Goal: Task Accomplishment & Management: Use online tool/utility

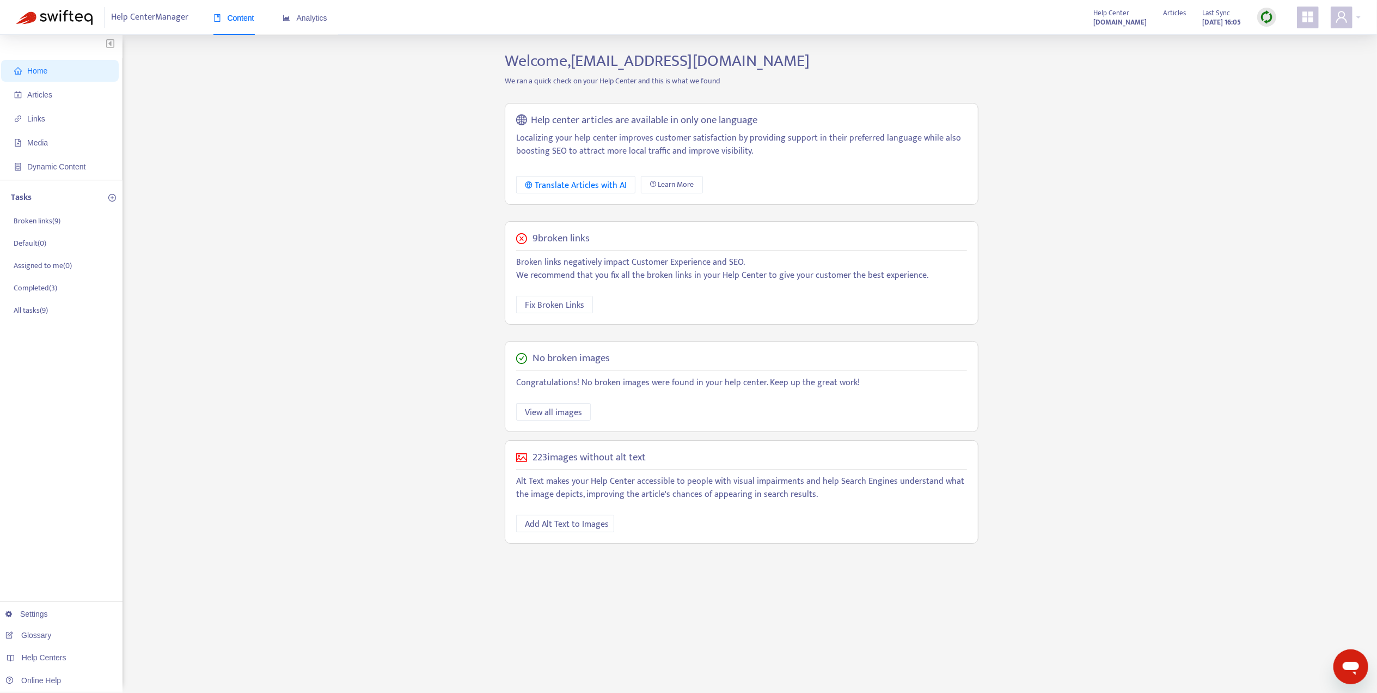
click at [1148, 192] on div "Home Articles Links Media Dynamic Content Tasks Broken links ( 9 ) Default ( 0 …" at bounding box center [688, 369] width 1344 height 637
click at [1264, 16] on img at bounding box center [1267, 17] width 14 height 14
click at [1284, 57] on link "Full Sync" at bounding box center [1285, 57] width 39 height 13
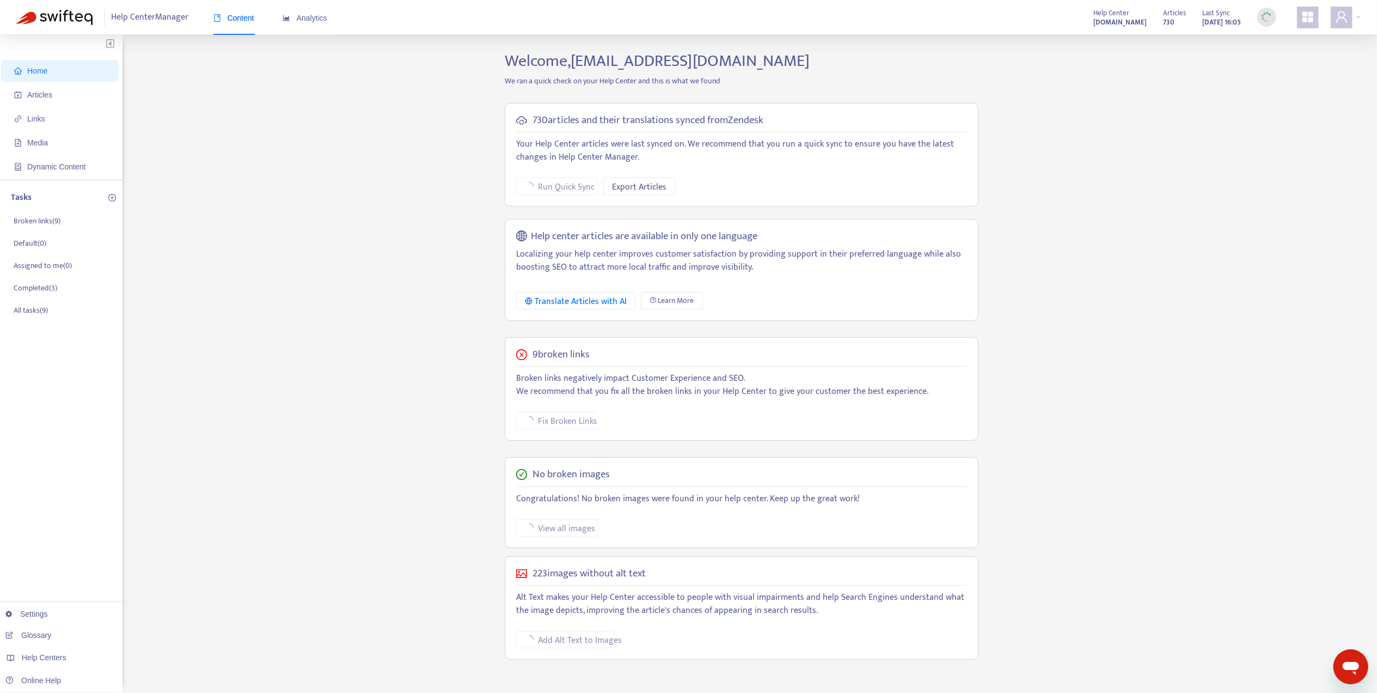
click at [268, 276] on div "Home Articles Links Media Dynamic Content Tasks Broken links ( 9 ) Default ( 0 …" at bounding box center [688, 369] width 1344 height 637
click at [1196, 96] on div "Home Articles Links Media Dynamic Content Tasks Broken links ( 9 ) Default ( 0 …" at bounding box center [688, 369] width 1344 height 637
click at [885, 10] on div "Help Center Manager Content Analytics Help Center [DOMAIN_NAME] Articles 730 La…" at bounding box center [688, 17] width 1377 height 35
click at [1261, 21] on img at bounding box center [1267, 17] width 14 height 14
click at [1134, 206] on div "Home Articles Links Media Dynamic Content Tasks Broken links ( 9 ) Default ( 0 …" at bounding box center [688, 369] width 1344 height 637
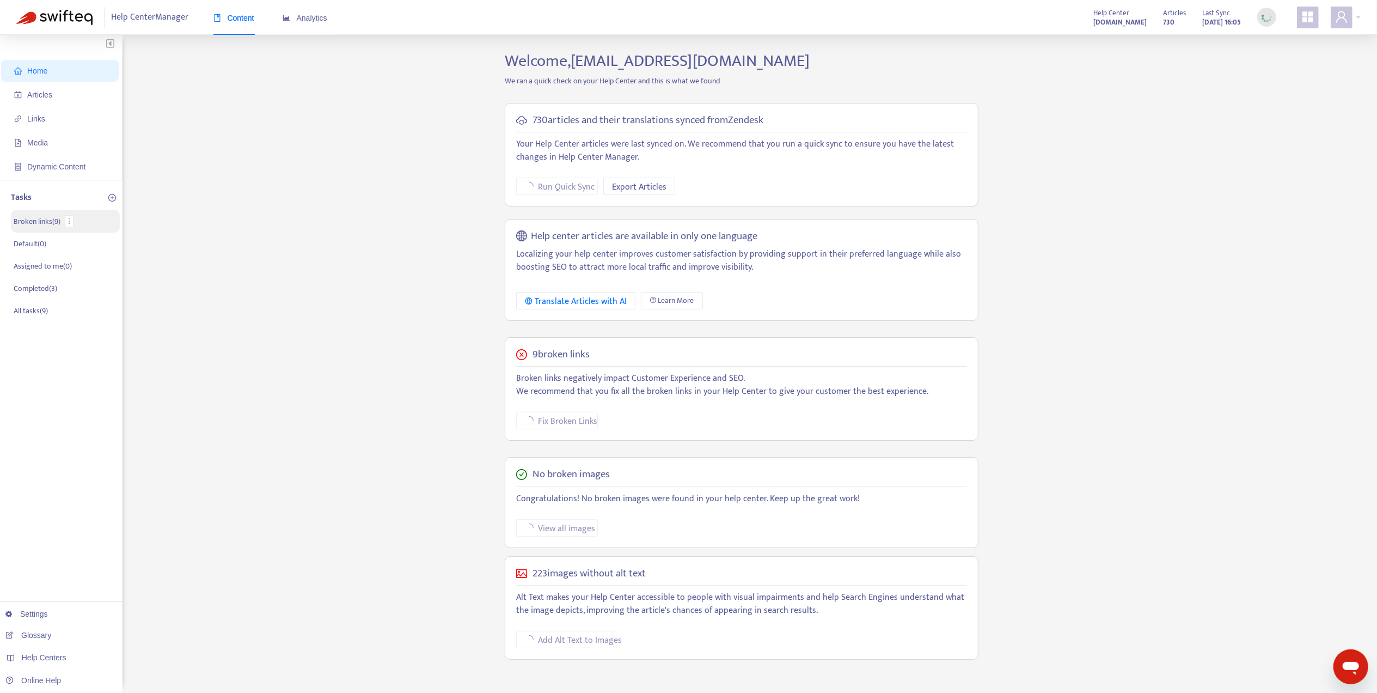
click at [62, 225] on li "Broken links ( 9 )" at bounding box center [65, 221] width 109 height 23
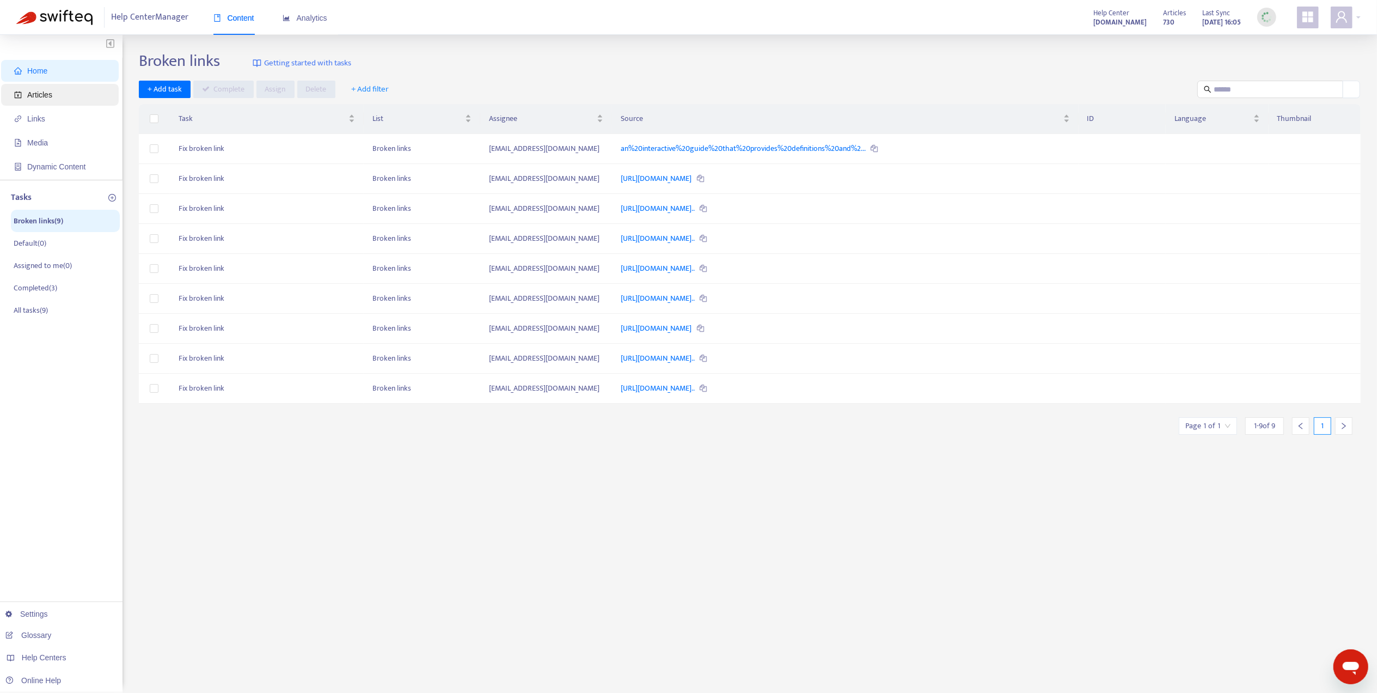
click at [51, 97] on span "Articles" at bounding box center [39, 94] width 25 height 9
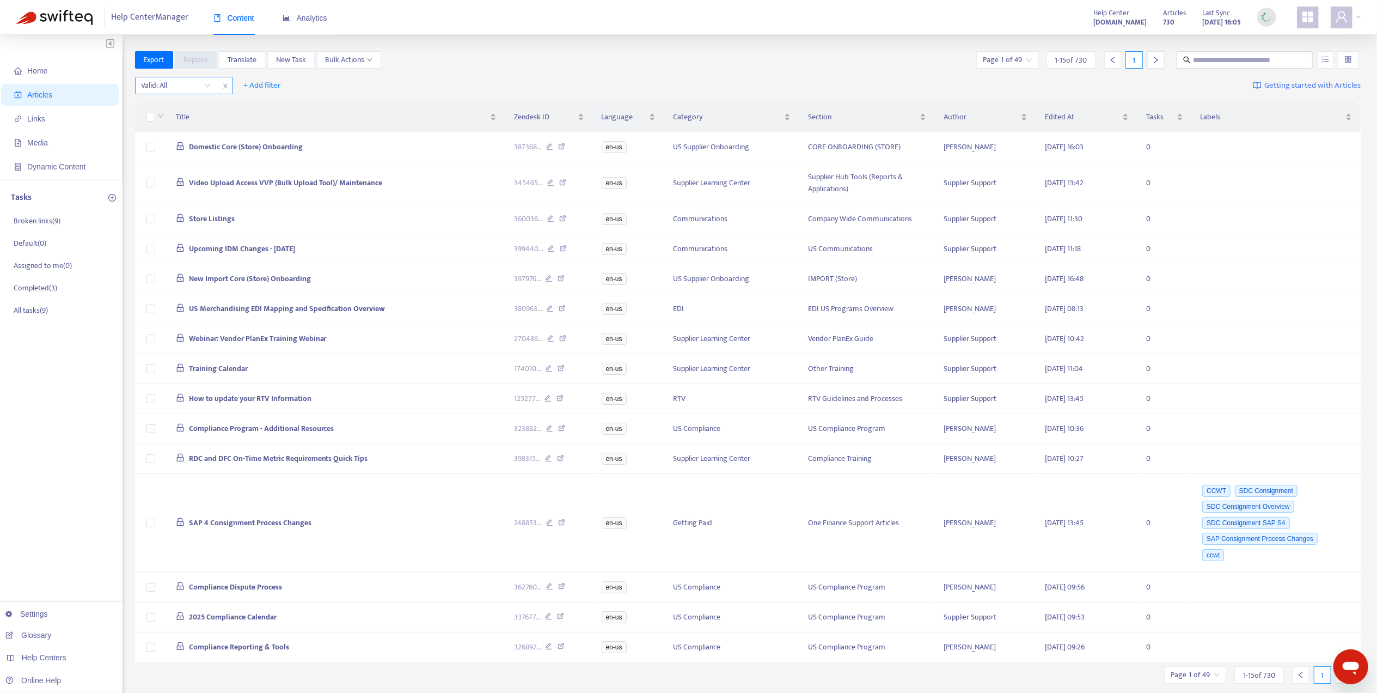
click at [225, 84] on icon "close" at bounding box center [225, 86] width 7 height 7
click at [36, 121] on span "Links" at bounding box center [36, 118] width 18 height 9
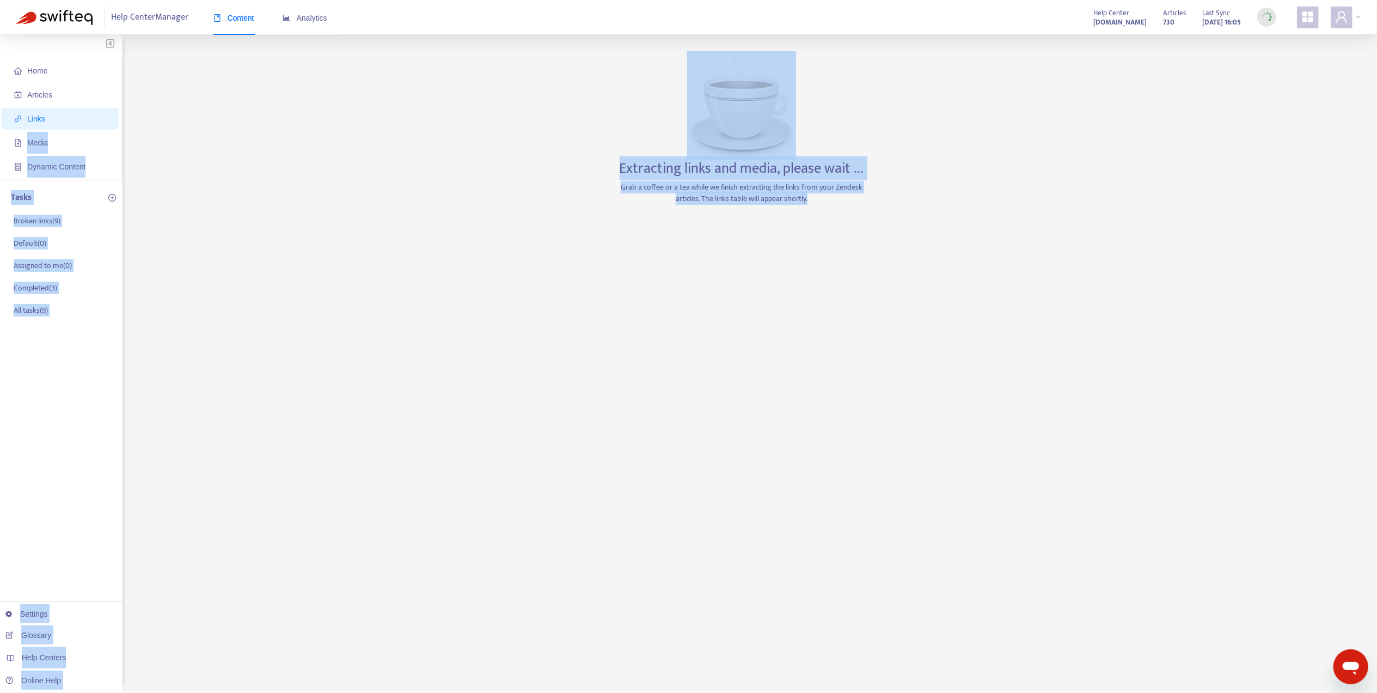
drag, startPoint x: 2, startPoint y: 626, endPoint x: 904, endPoint y: 395, distance: 931.3
click at [904, 395] on div "Home Articles Links Media Dynamic Content Tasks Broken links ( 9 ) Default ( 0 …" at bounding box center [688, 369] width 1344 height 637
click at [696, 311] on div "Extracting links and media, please wait ... Grab a coffee or a tea while we fin…" at bounding box center [742, 369] width 256 height 637
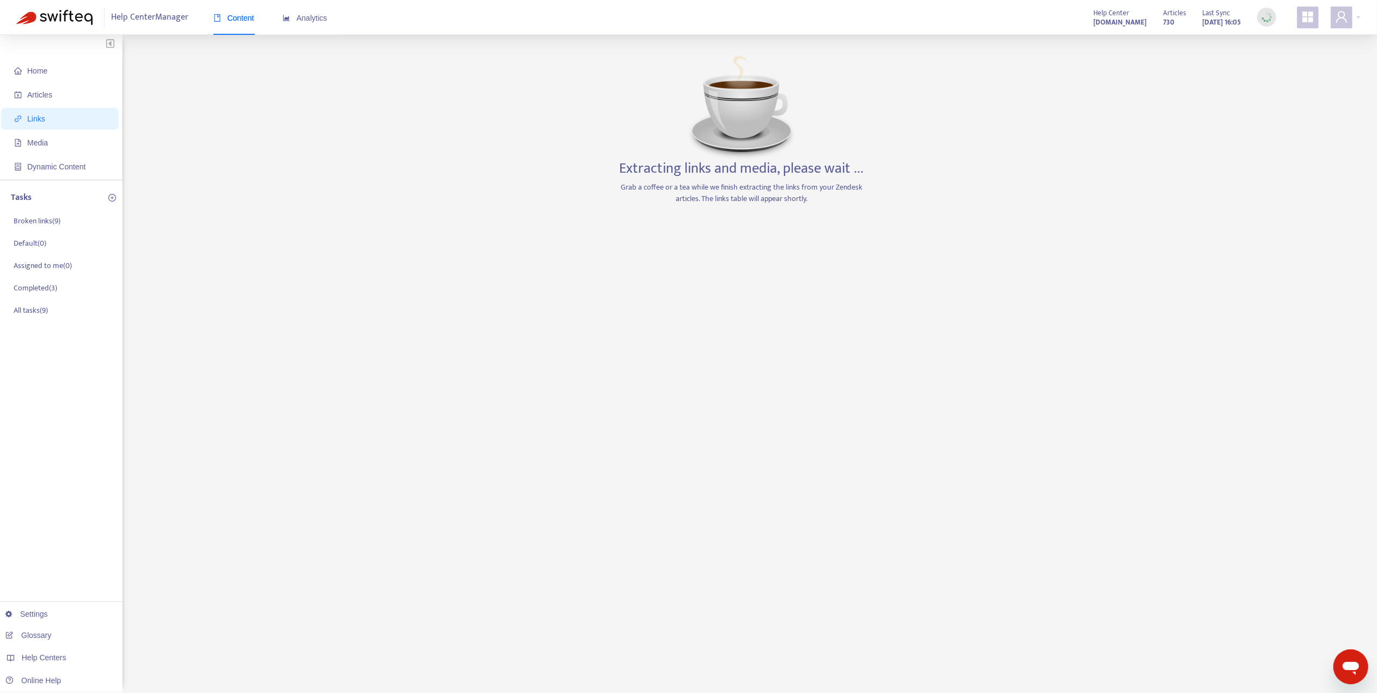
click at [894, 143] on div "Home Articles Links Media Dynamic Content Tasks Broken links ( 9 ) Default ( 0 …" at bounding box center [688, 369] width 1344 height 637
click at [663, 567] on div "Extracting links and media, please wait ... Grab a coffee or a tea while we fin…" at bounding box center [742, 369] width 256 height 637
click at [35, 221] on p "Broken links ( 9 )" at bounding box center [37, 221] width 47 height 11
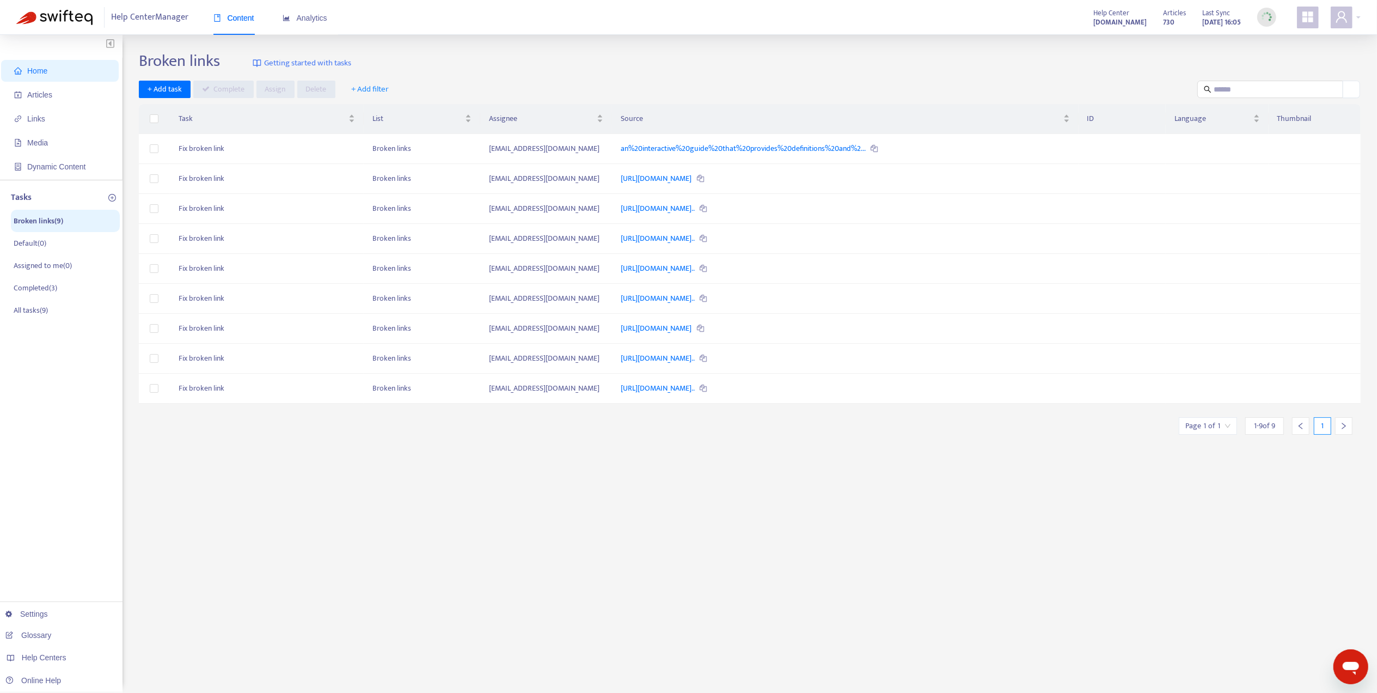
click at [554, 517] on div "Broken links Getting started with tasks + Add task Complete Assign Delete + Add…" at bounding box center [750, 369] width 1222 height 637
drag, startPoint x: 841, startPoint y: 547, endPoint x: 827, endPoint y: 541, distance: 15.4
click at [840, 547] on div "Broken links Getting started with tasks + Add task Complete Assign Delete + Add…" at bounding box center [750, 369] width 1222 height 637
